Goal: Navigation & Orientation: Find specific page/section

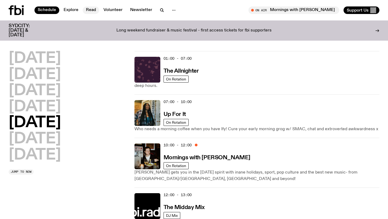
click at [89, 8] on link "Read" at bounding box center [91, 10] width 16 height 8
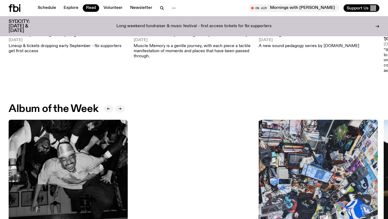
scroll to position [164, 0]
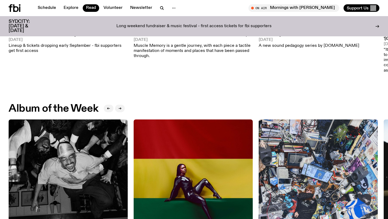
click at [56, 155] on img at bounding box center [68, 179] width 119 height 119
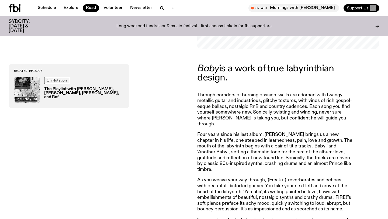
scroll to position [179, 0]
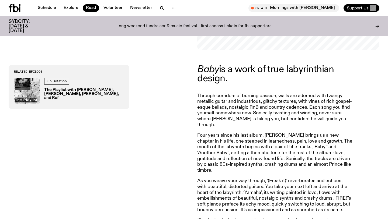
click at [28, 82] on img at bounding box center [27, 91] width 26 height 26
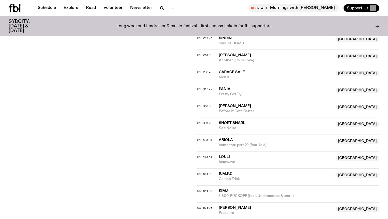
scroll to position [592, 0]
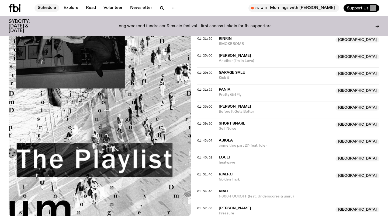
click at [47, 9] on link "Schedule" at bounding box center [47, 8] width 25 height 8
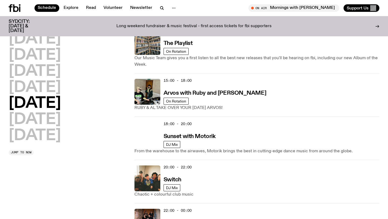
scroll to position [203, 0]
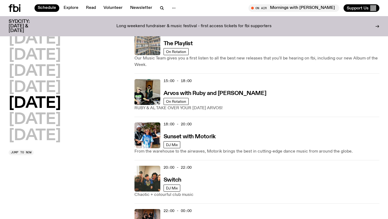
click at [150, 35] on img at bounding box center [148, 42] width 26 height 26
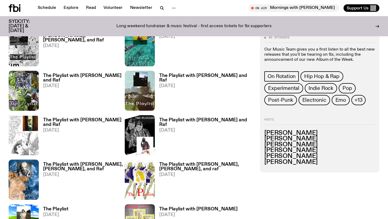
scroll to position [281, 0]
click at [25, 81] on img at bounding box center [24, 91] width 30 height 40
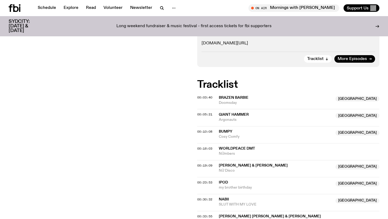
scroll to position [259, 0]
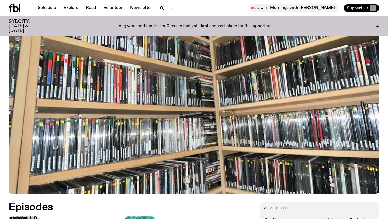
scroll to position [72, 0]
